Goal: Navigation & Orientation: Find specific page/section

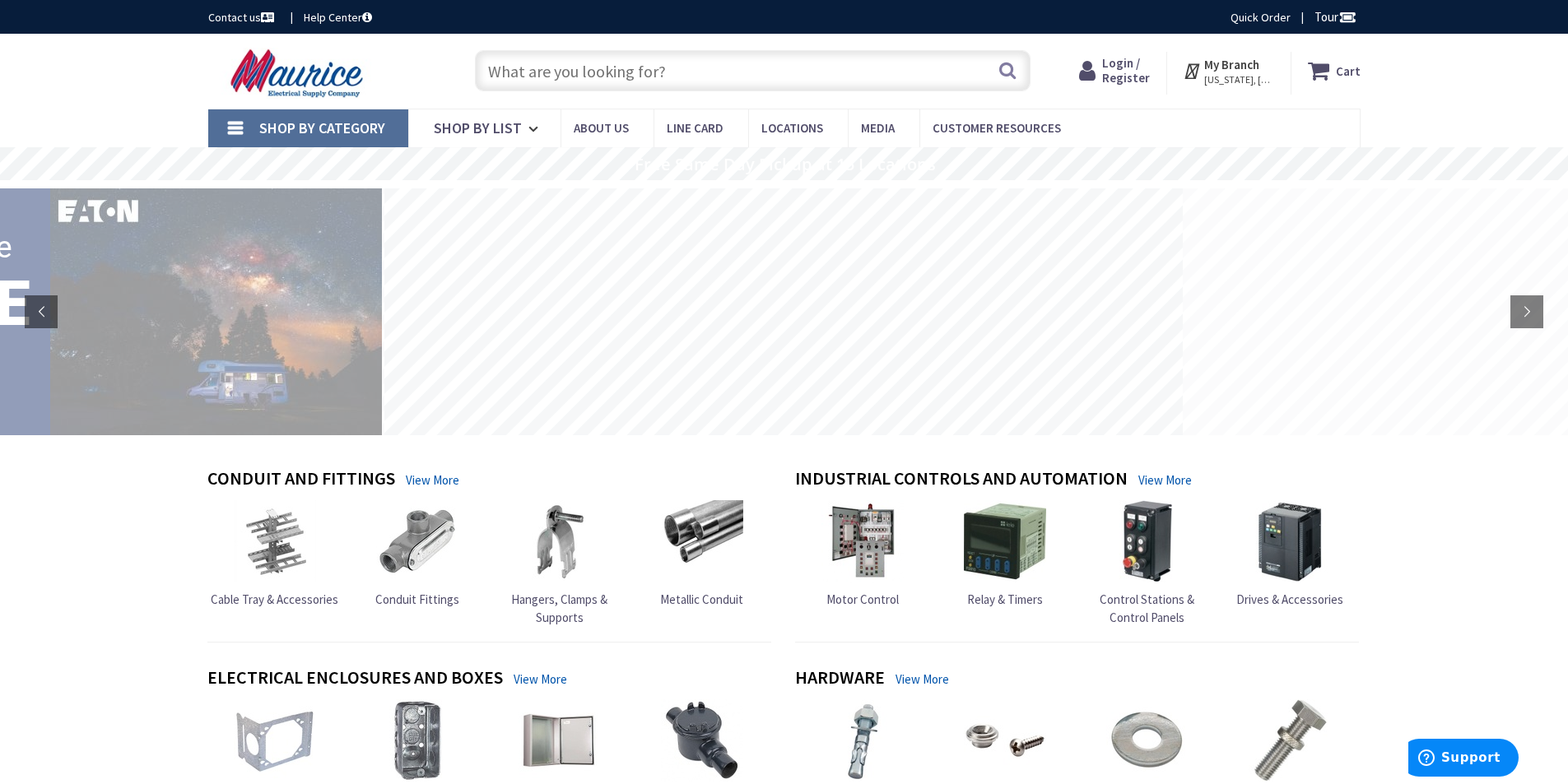
click at [1234, 72] on strong "My Branch" at bounding box center [1232, 64] width 56 height 16
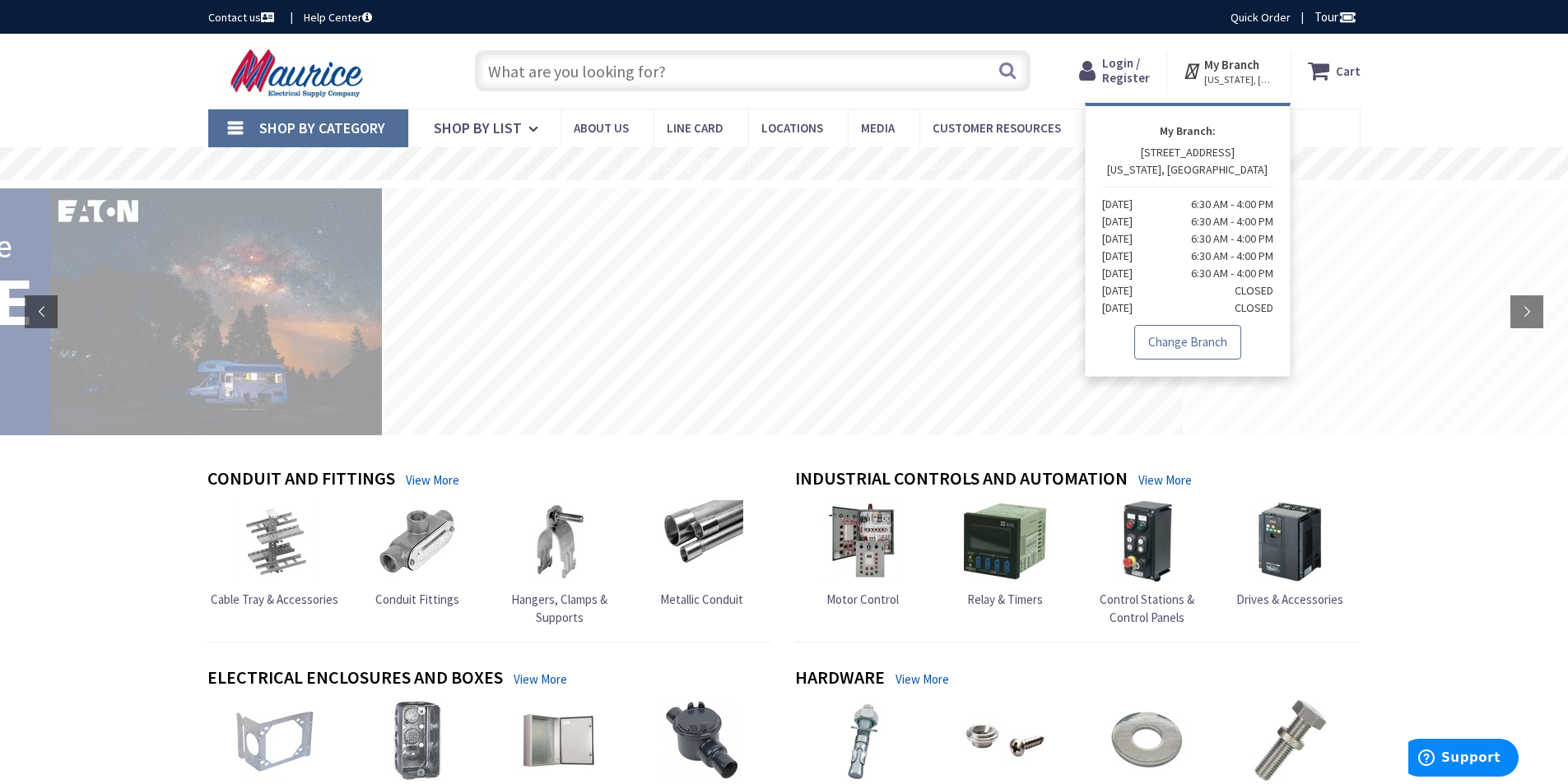
click at [1165, 340] on link "Change Branch" at bounding box center [1188, 342] width 107 height 35
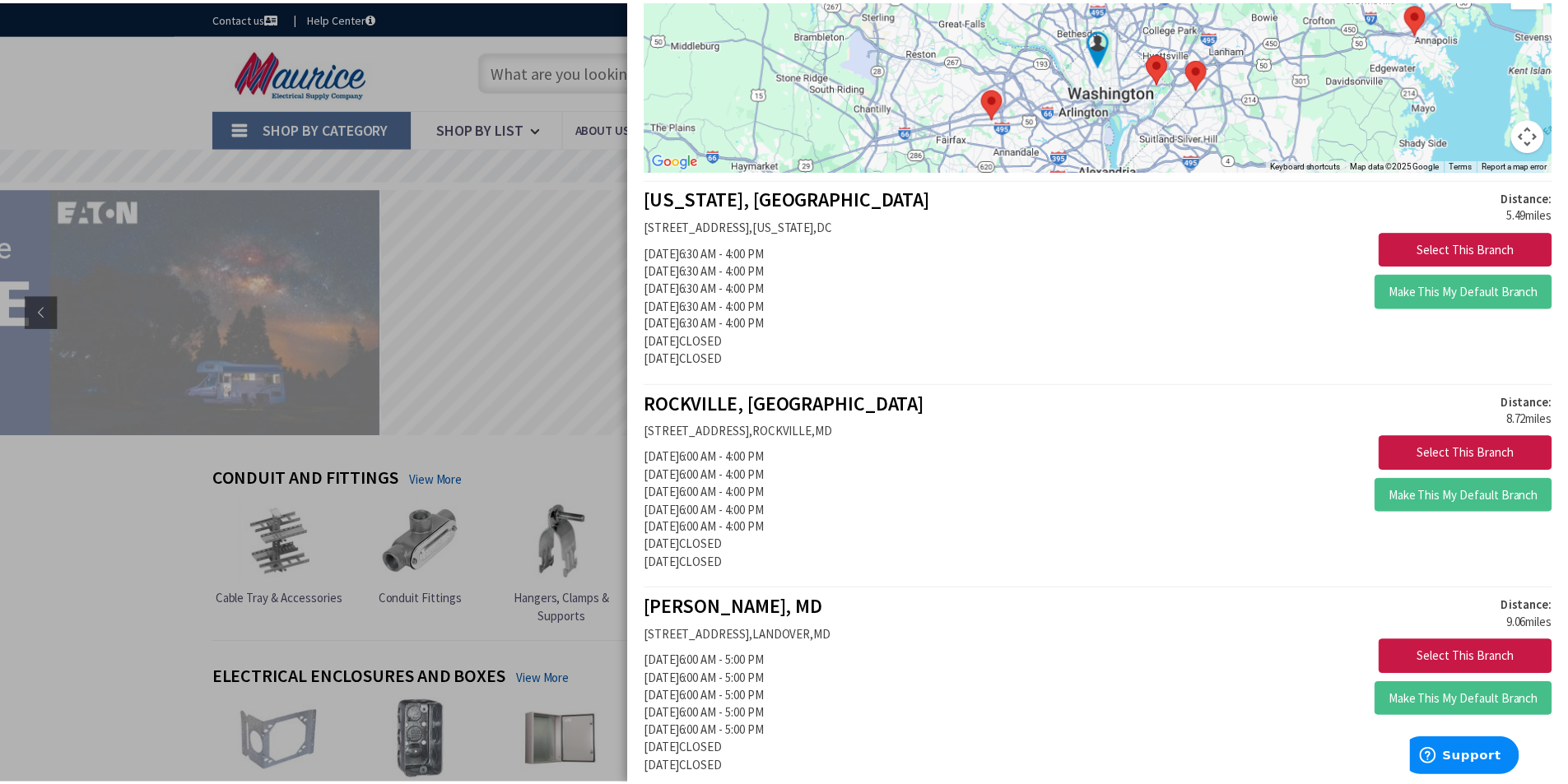
scroll to position [247, 0]
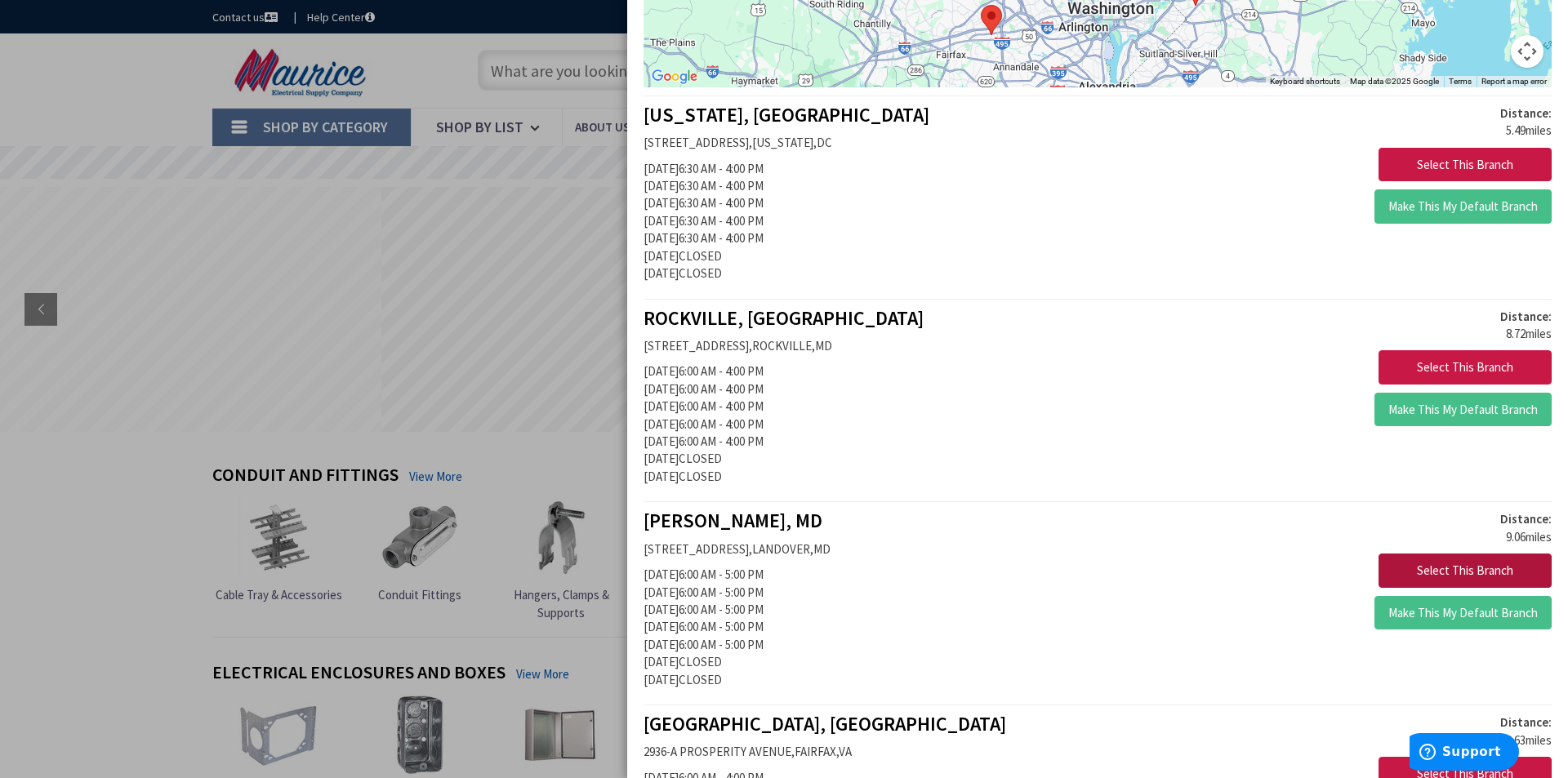
click at [1462, 567] on button "Select This Branch" at bounding box center [1464, 570] width 173 height 35
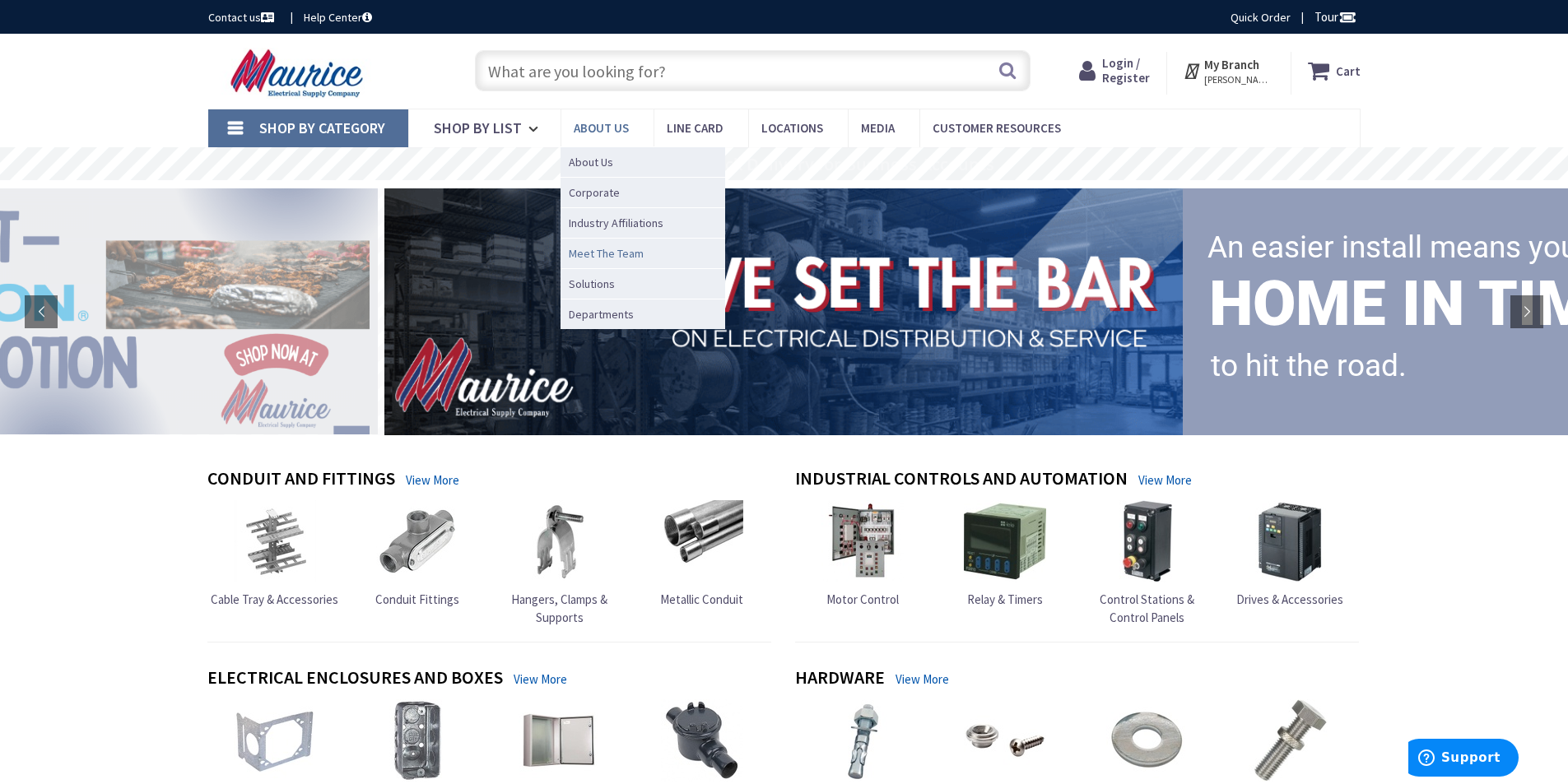
click at [578, 257] on span "Meet The Team" at bounding box center [606, 253] width 74 height 16
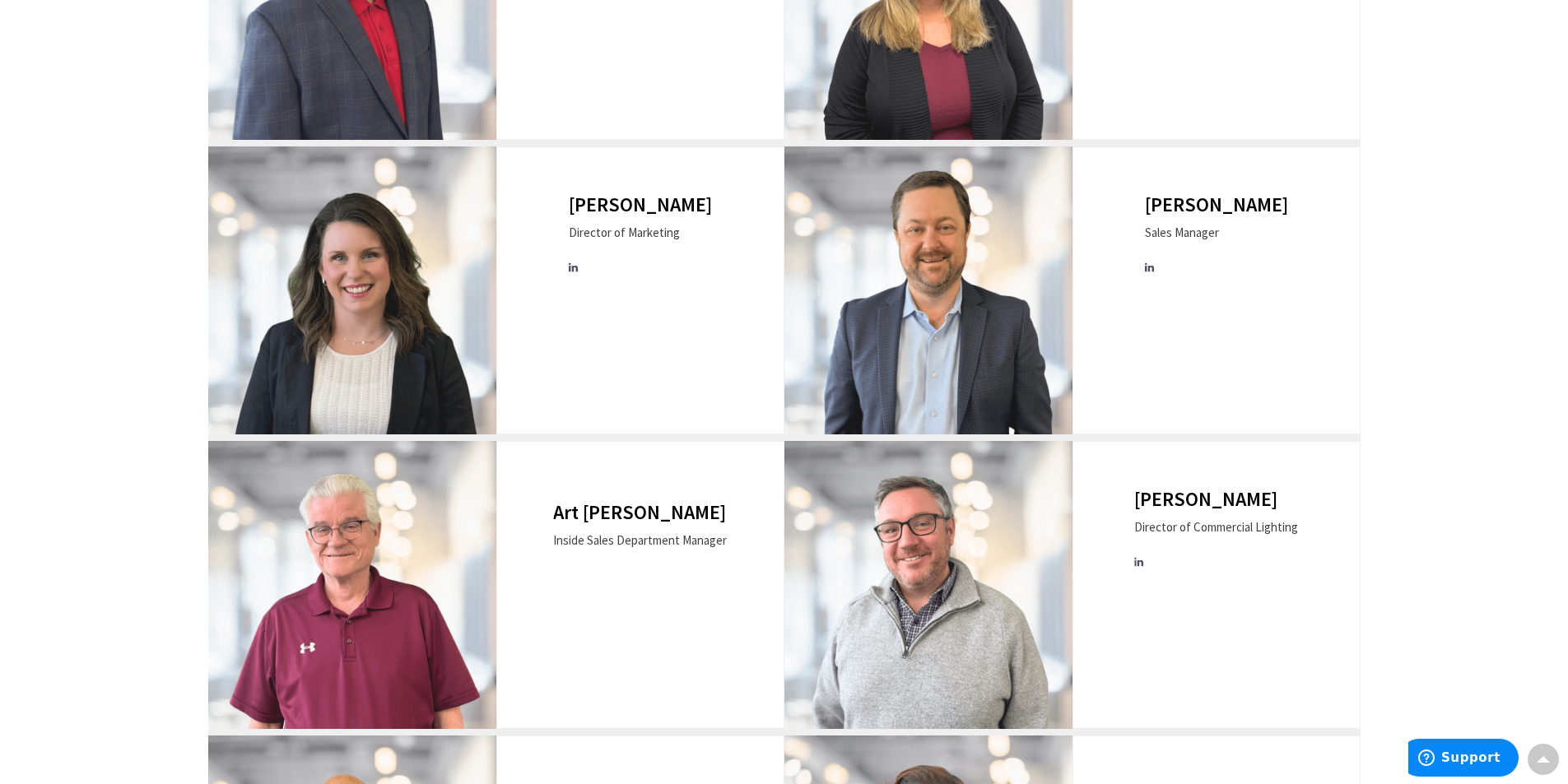
scroll to position [879, 0]
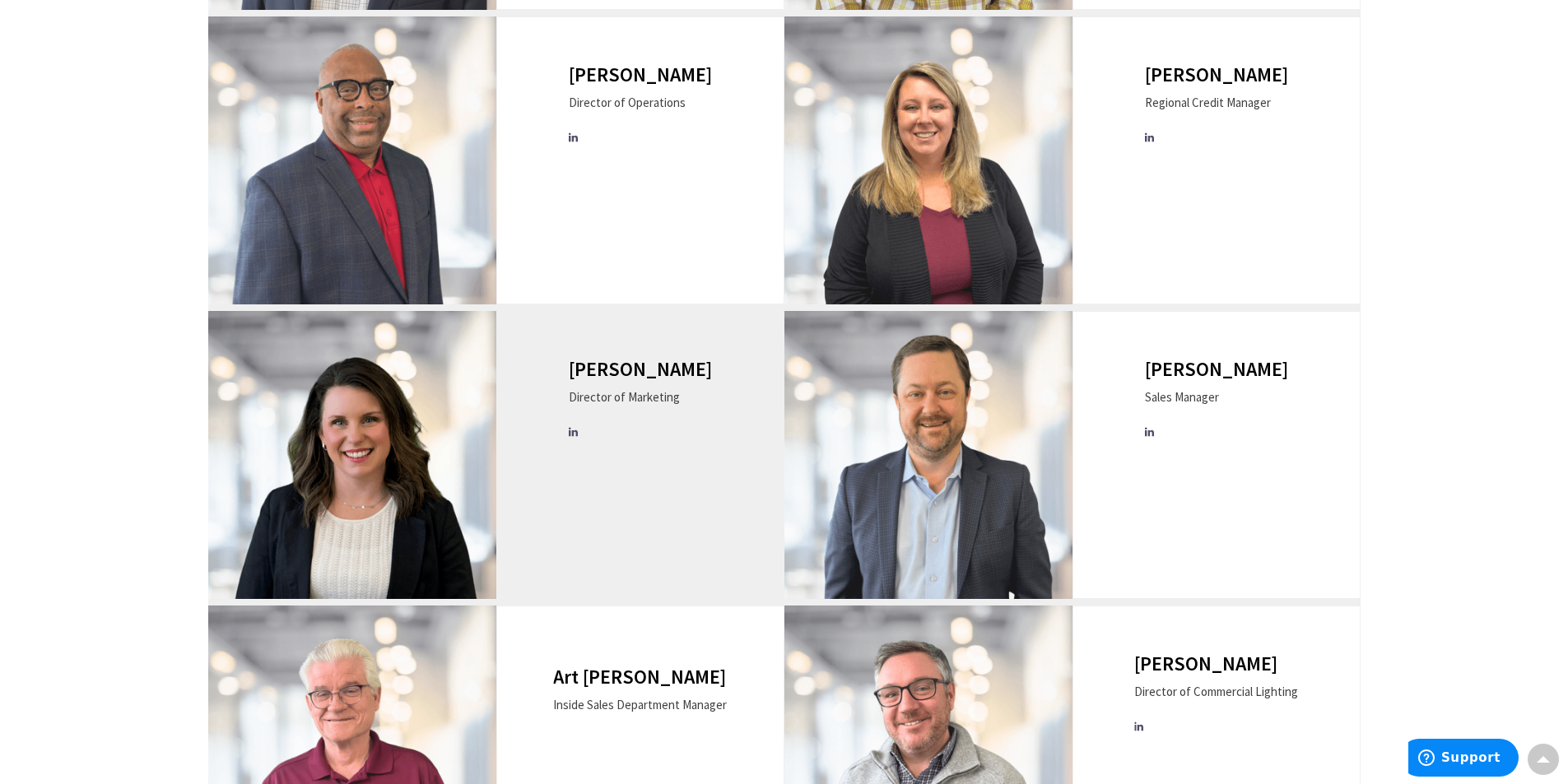
click at [338, 496] on img at bounding box center [352, 455] width 288 height 288
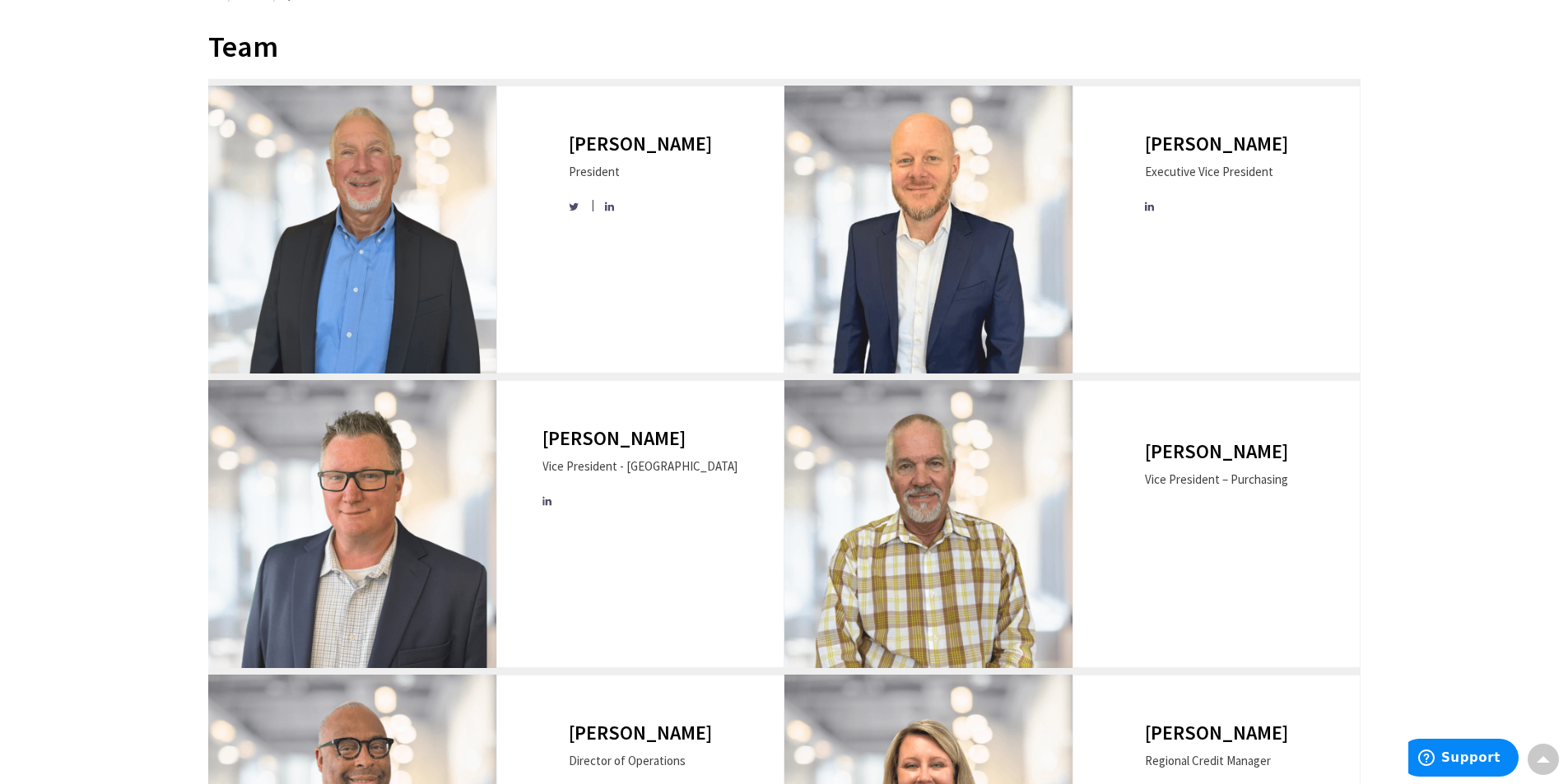
scroll to position [0, 0]
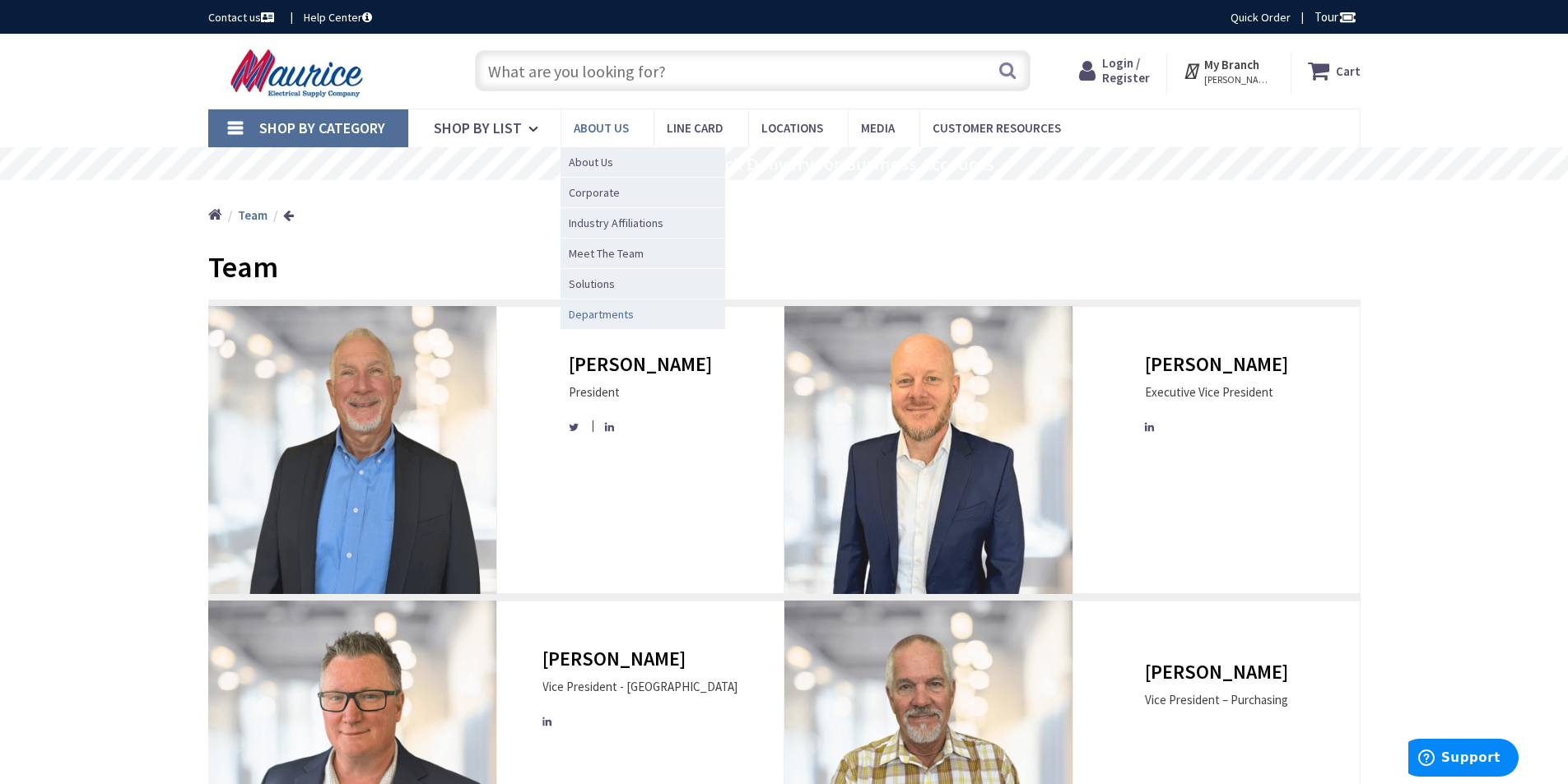
click at [593, 321] on span "Departments" at bounding box center [601, 314] width 65 height 16
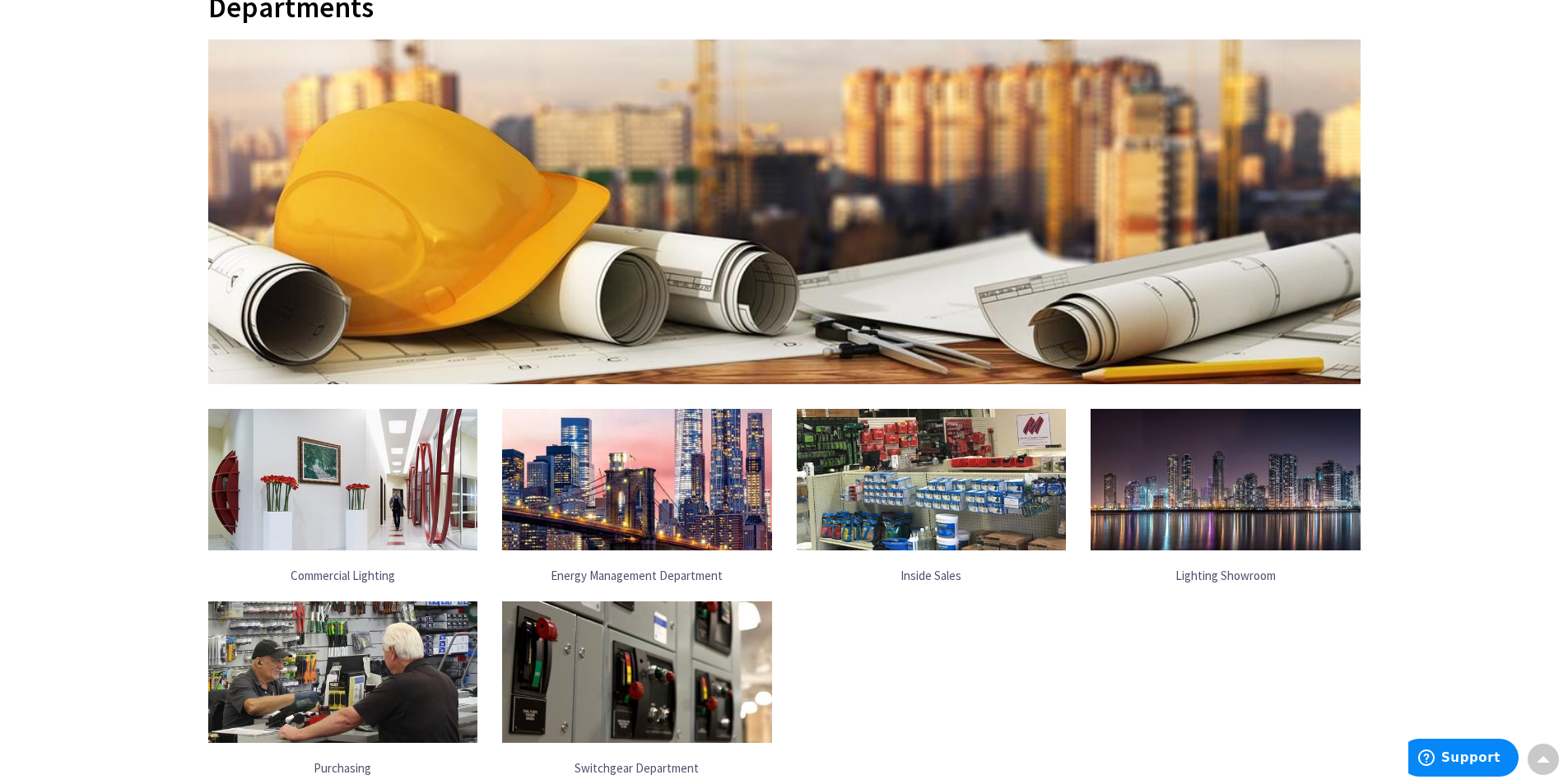
scroll to position [494, 0]
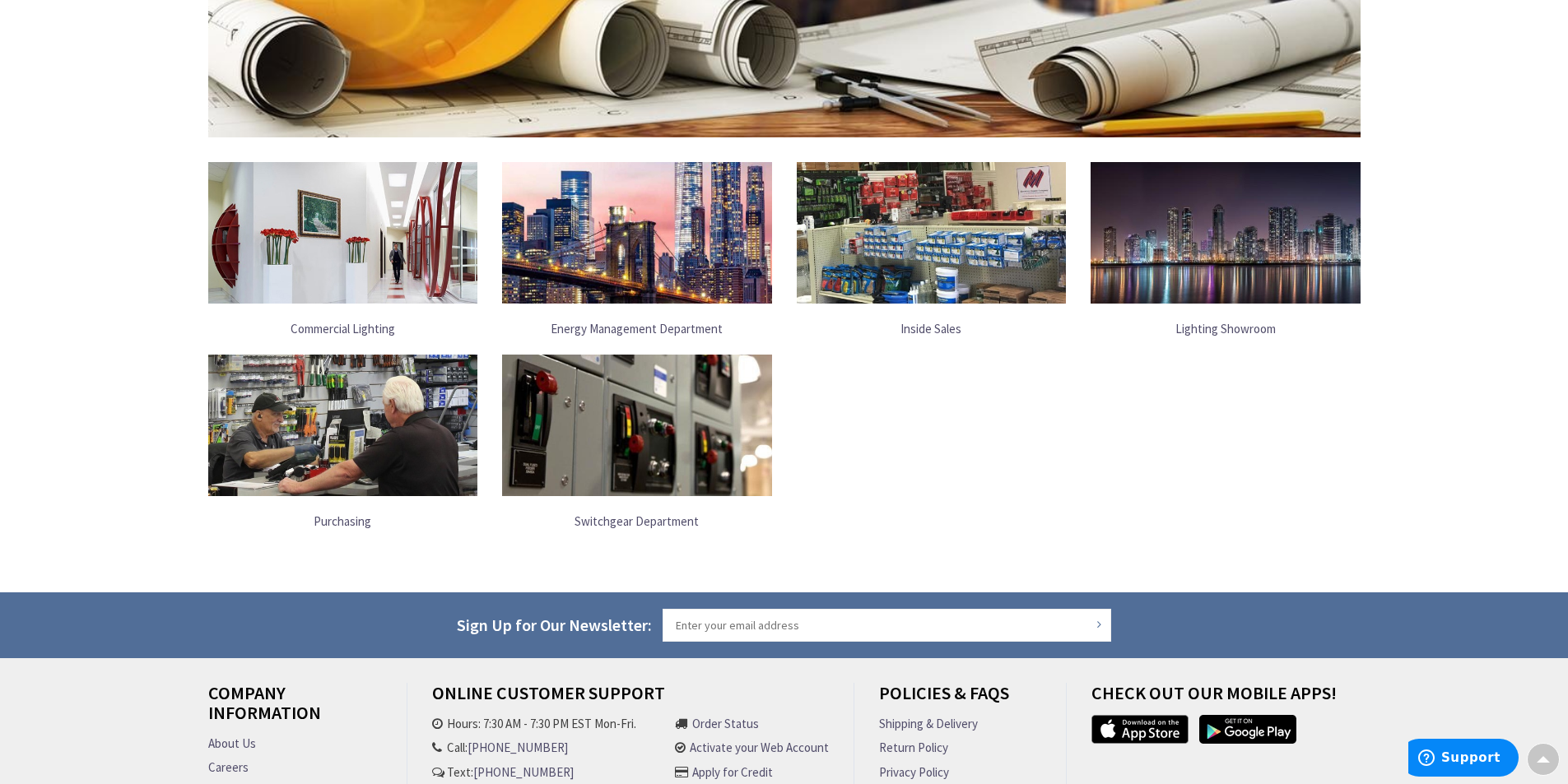
click at [362, 331] on link "Commercial Lighting" at bounding box center [343, 329] width 270 height 34
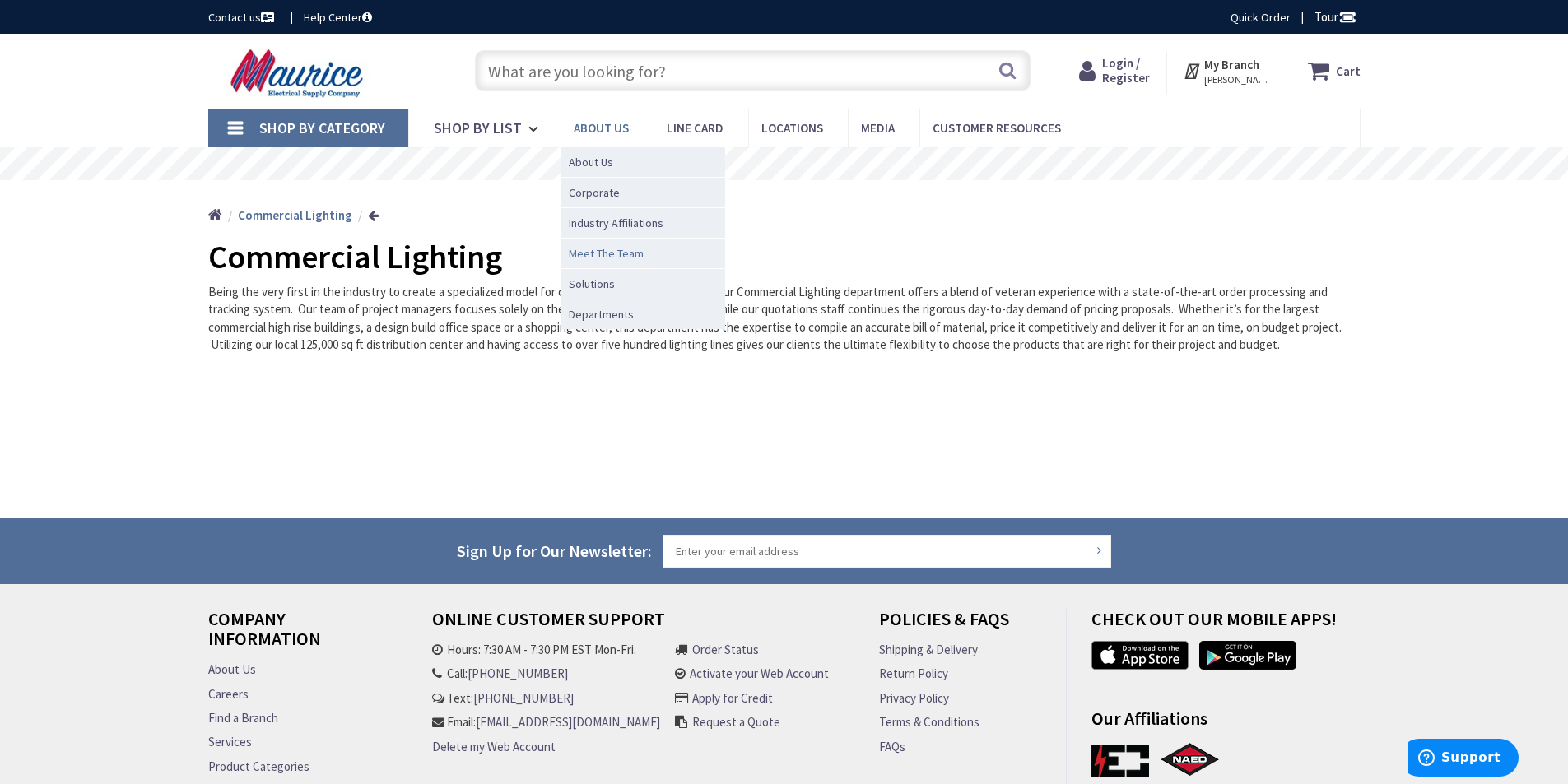
click at [599, 253] on span "Meet The Team" at bounding box center [606, 253] width 74 height 16
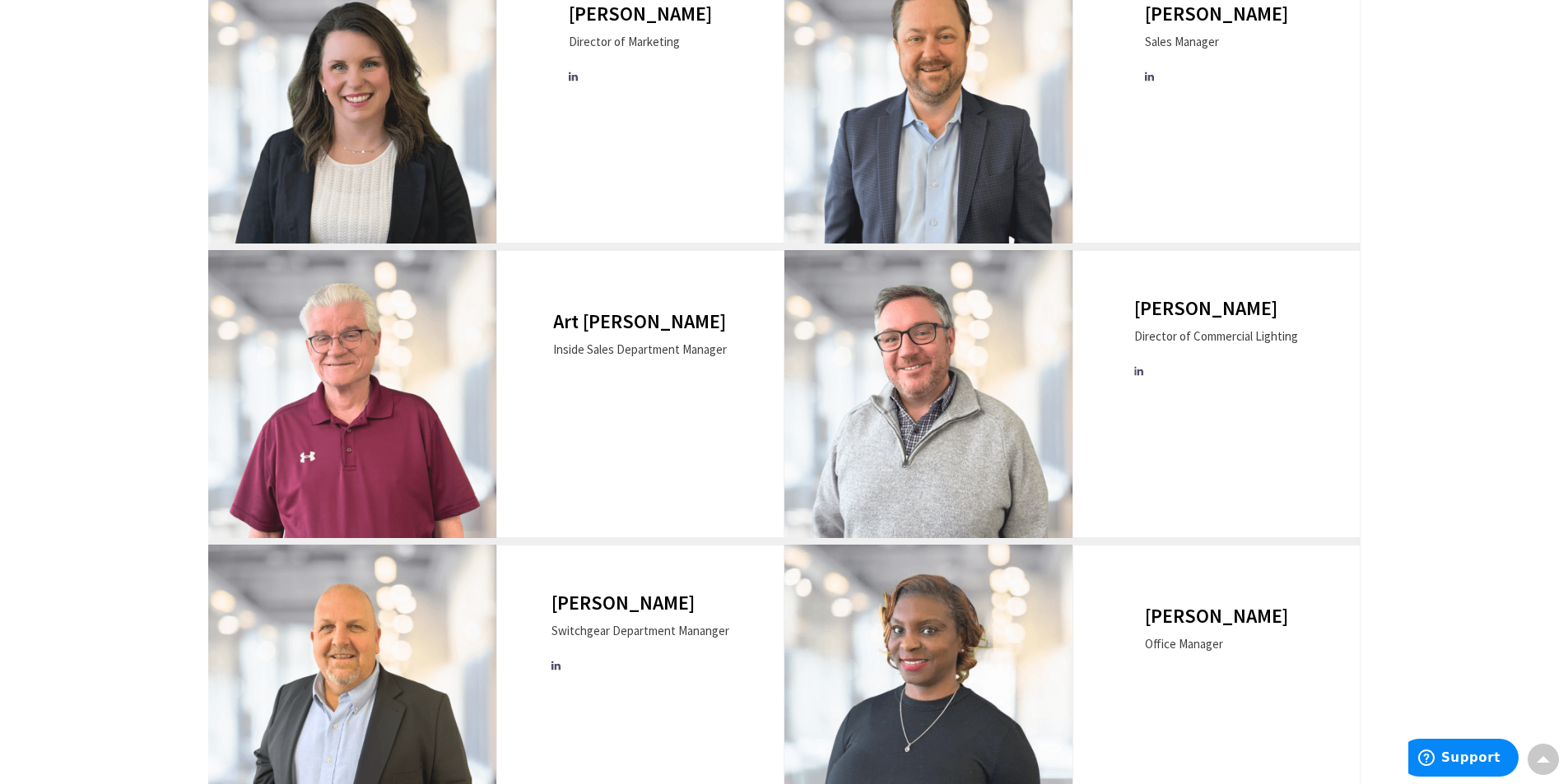
scroll to position [1399, 0]
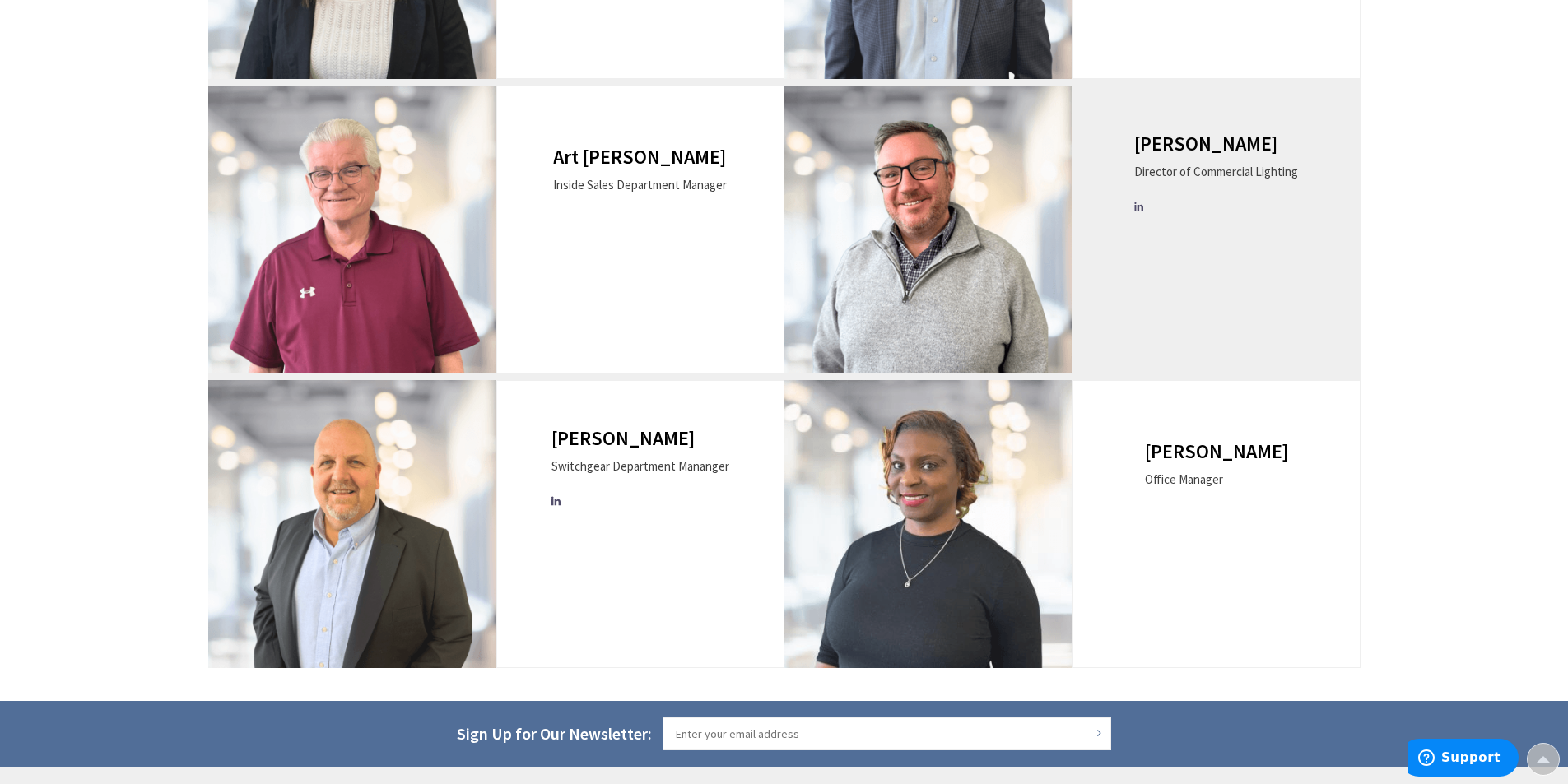
click at [1181, 136] on h3 "[PERSON_NAME]" at bounding box center [1217, 144] width 164 height 22
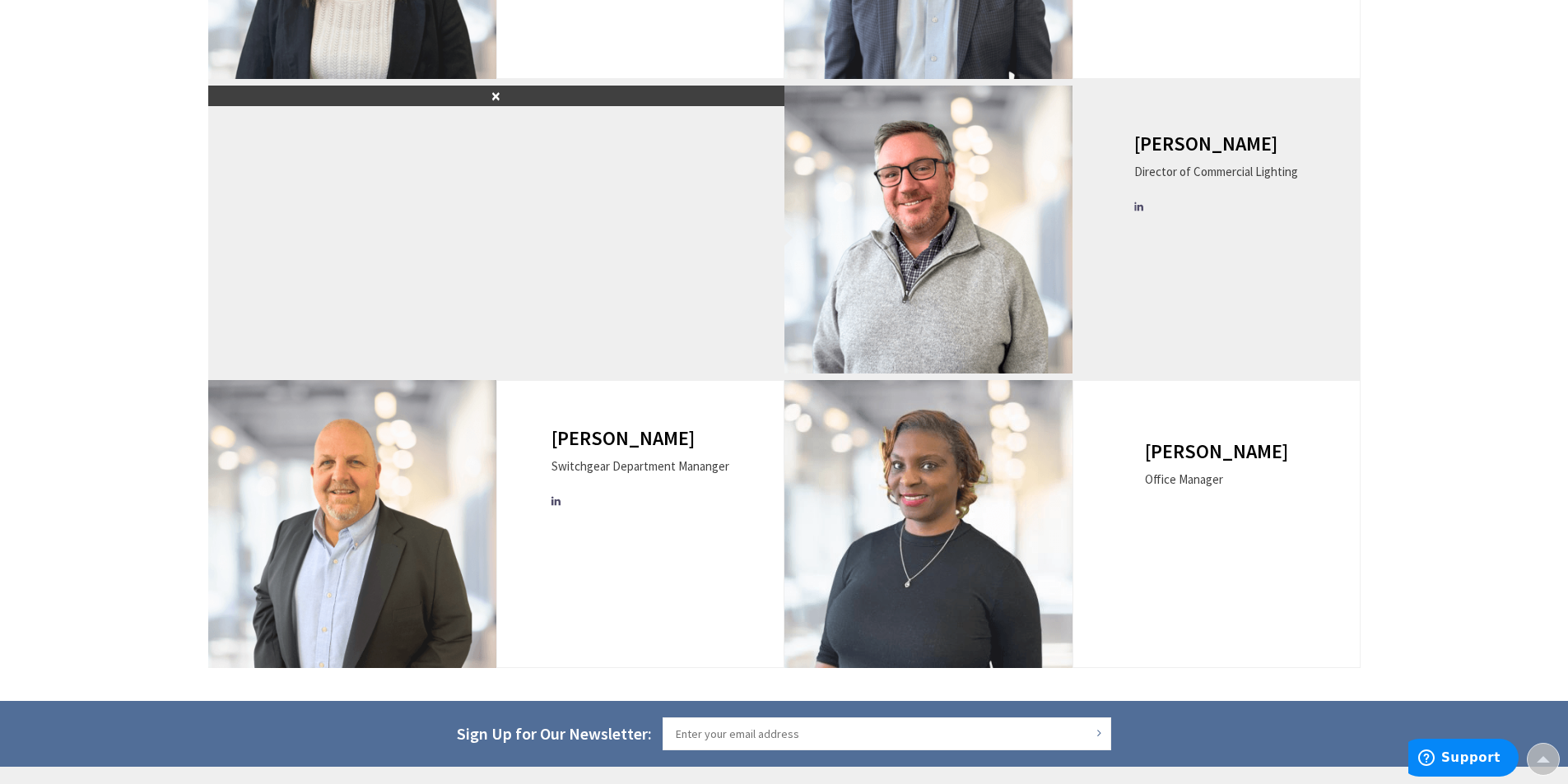
click at [1175, 163] on div "Director of Commercial Lighting" at bounding box center [1217, 172] width 164 height 17
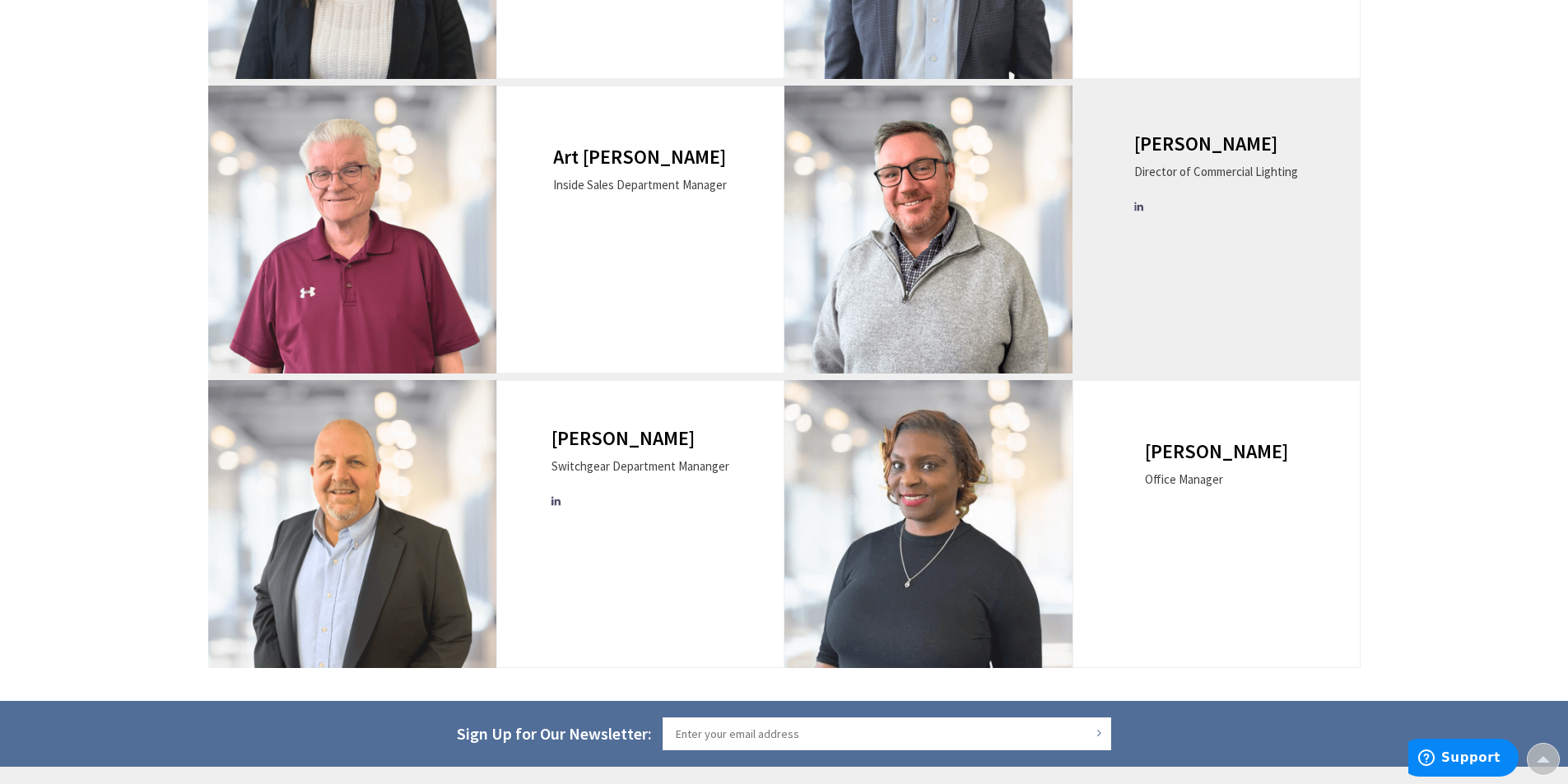
click at [1175, 163] on div "Director of Commercial Lighting" at bounding box center [1217, 172] width 164 height 17
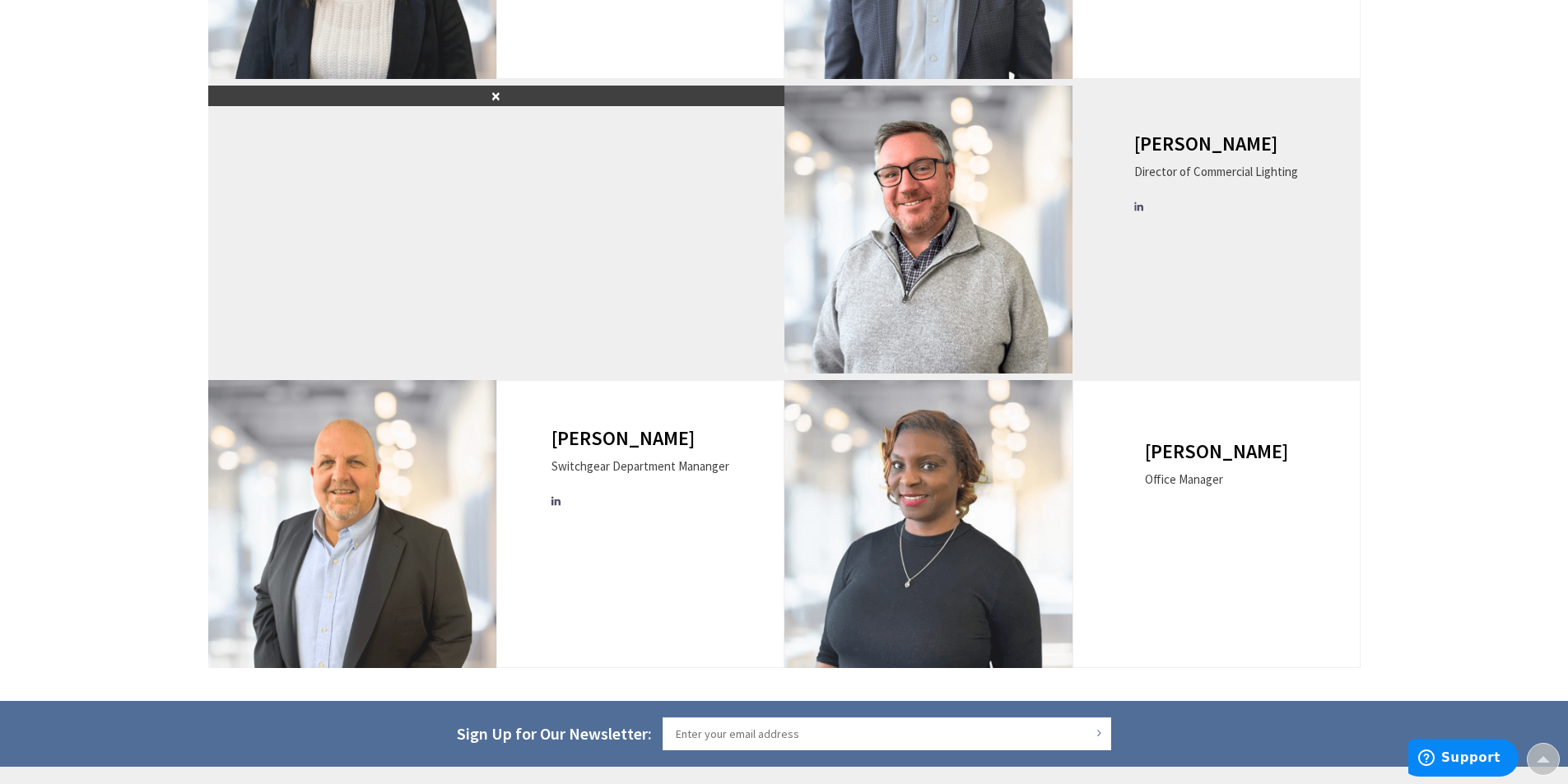
click at [1175, 163] on div "Director of Commercial Lighting" at bounding box center [1217, 172] width 164 height 17
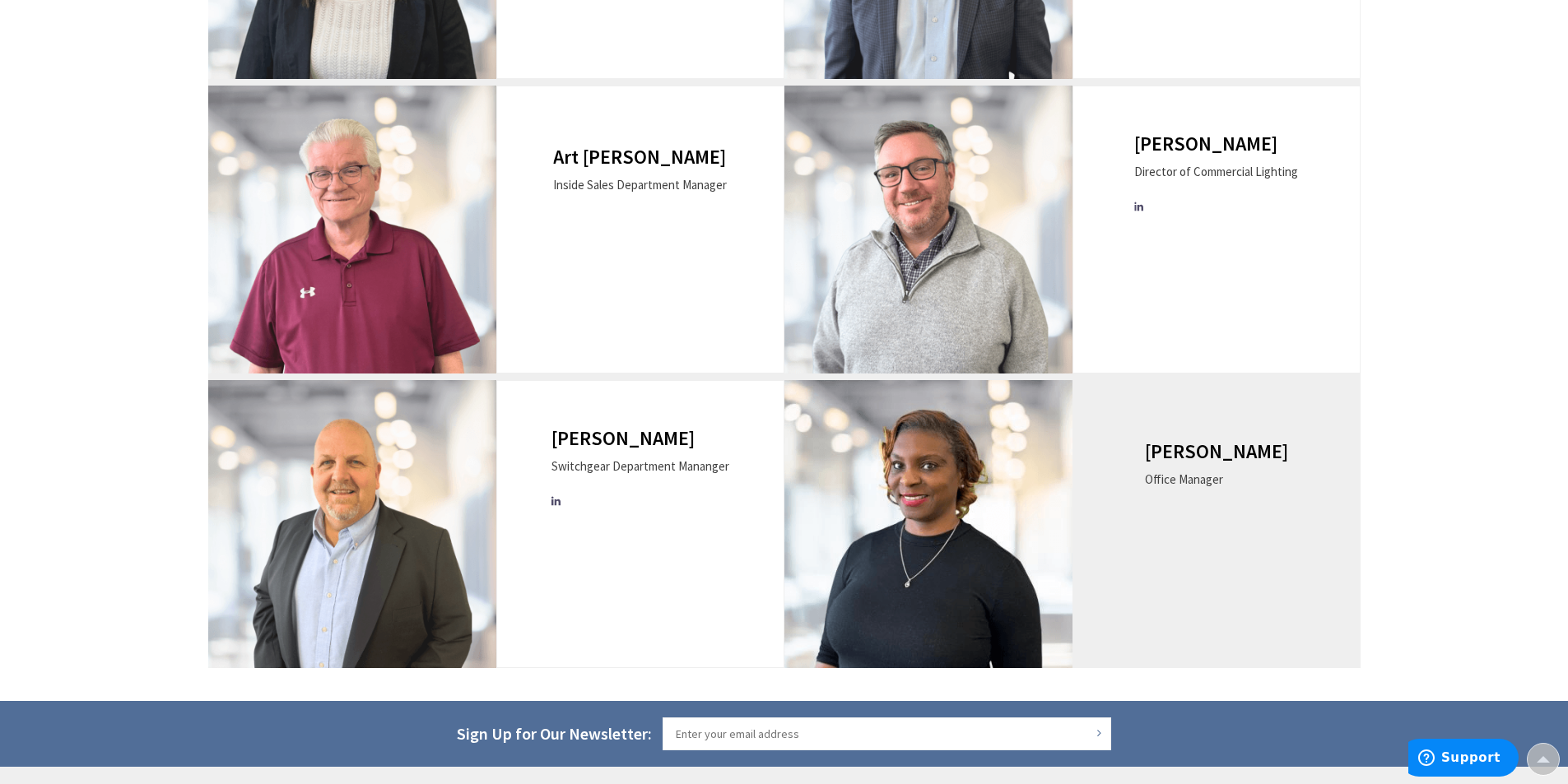
click at [1156, 477] on div "[PERSON_NAME] Office Manager" at bounding box center [1217, 525] width 288 height 288
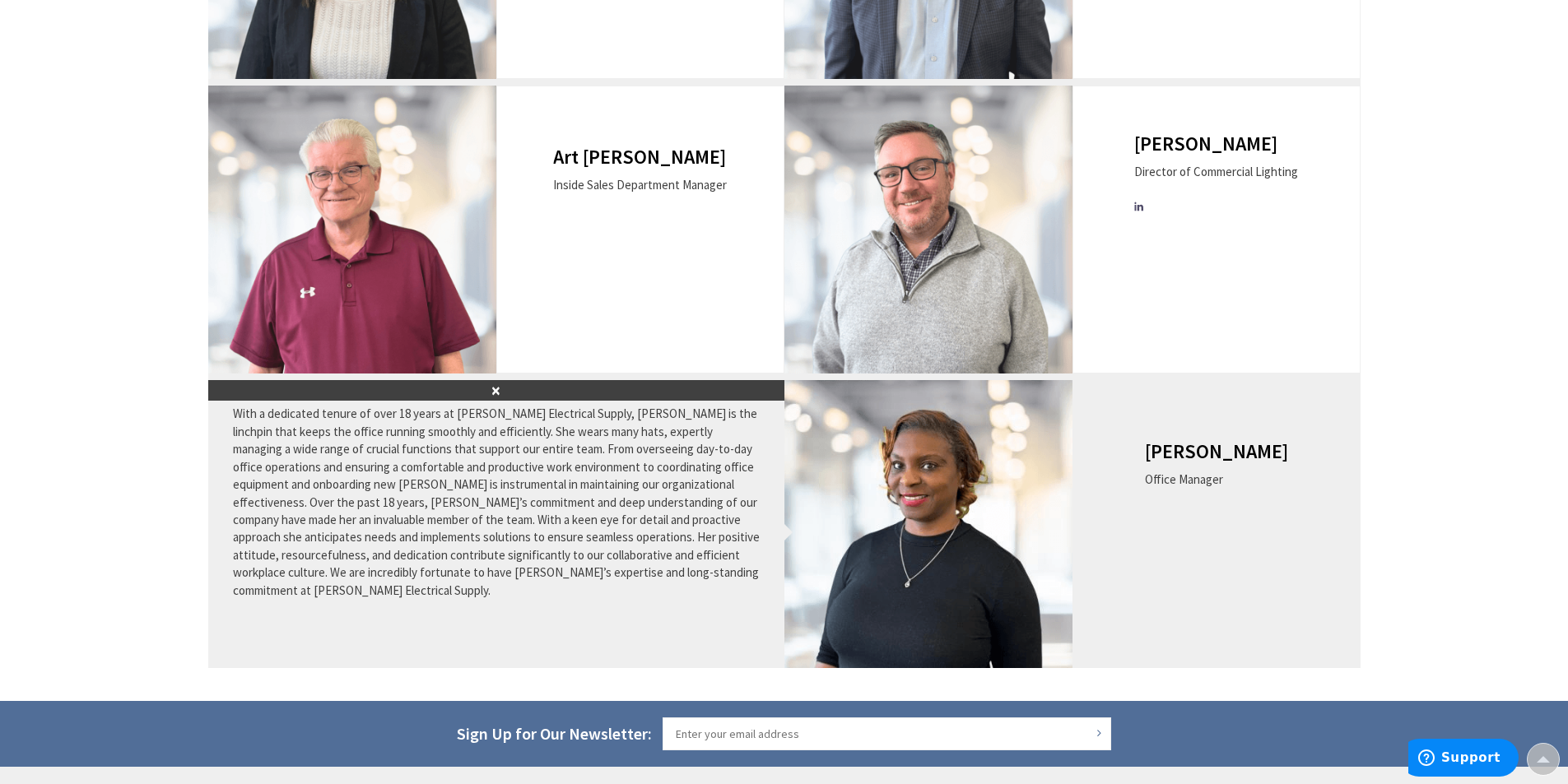
scroll to position [1702, 0]
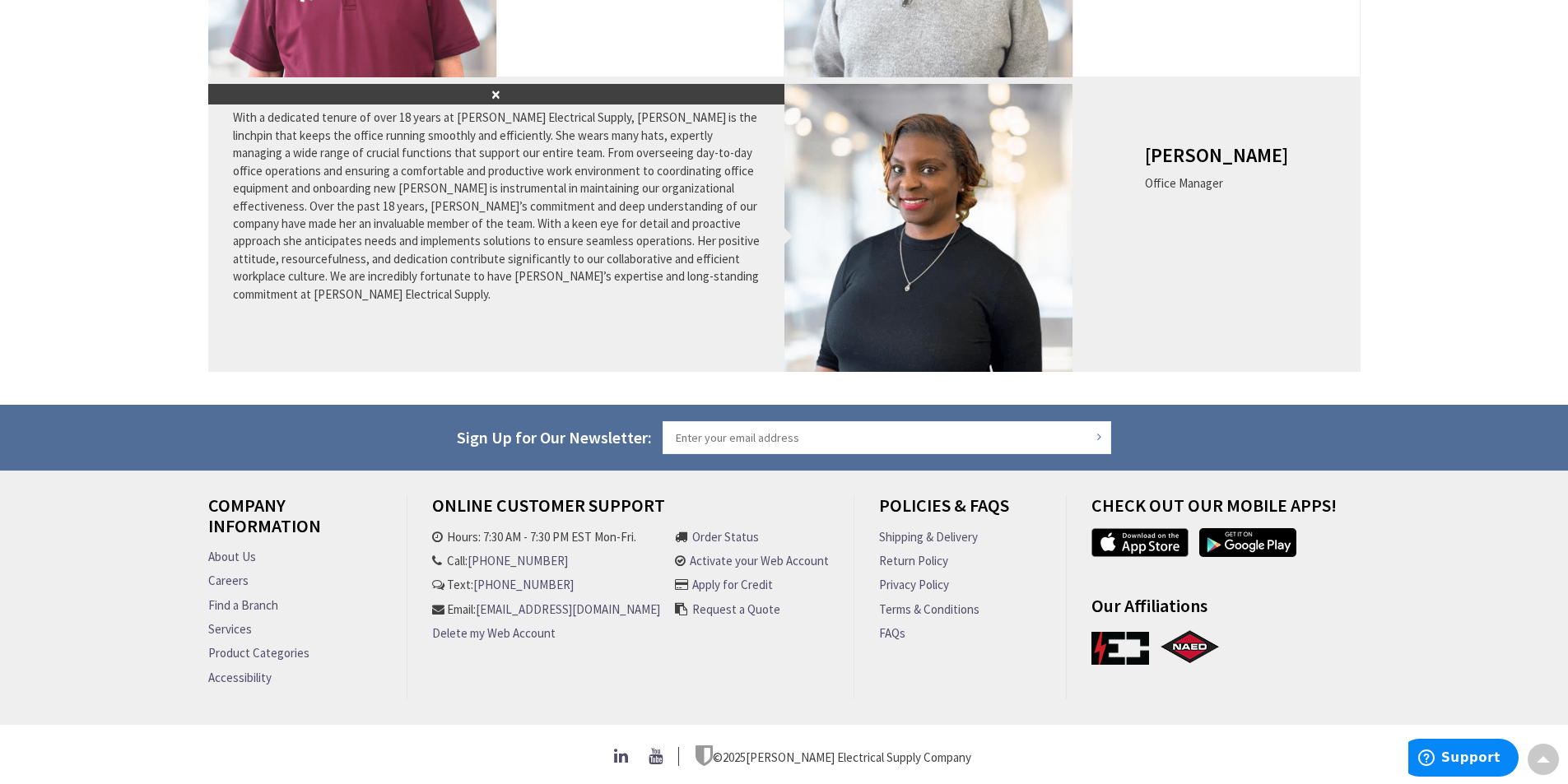
click at [1026, 214] on img at bounding box center [928, 228] width 288 height 288
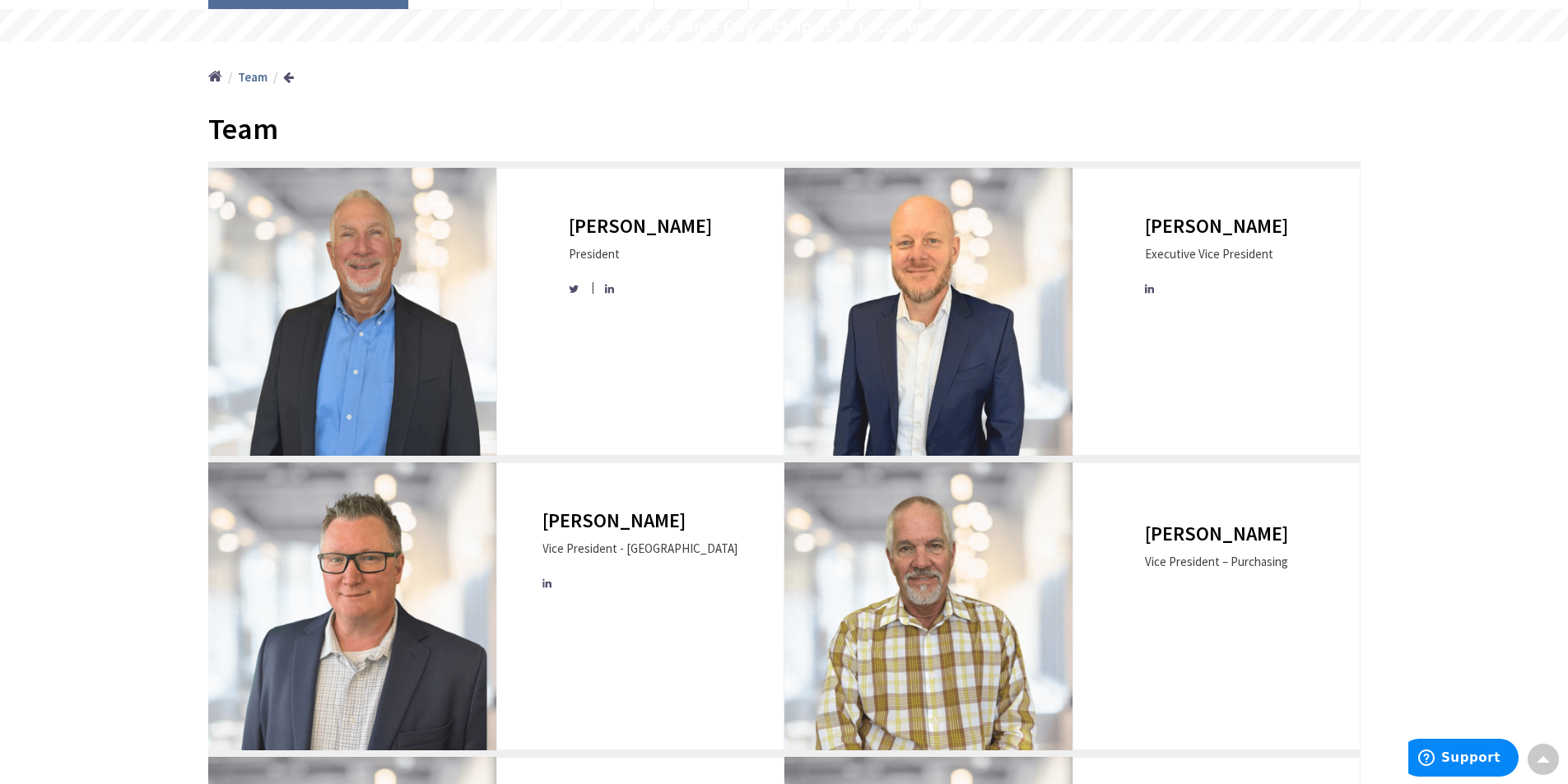
scroll to position [0, 0]
